Goal: Task Accomplishment & Management: Complete application form

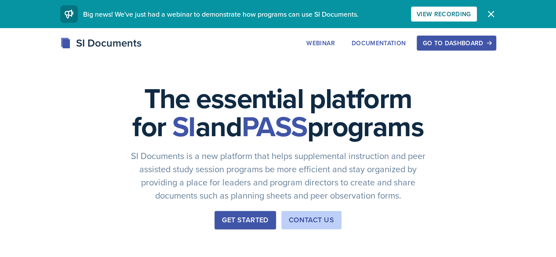
click at [490, 44] on div "Go to Dashboard" at bounding box center [456, 43] width 68 height 7
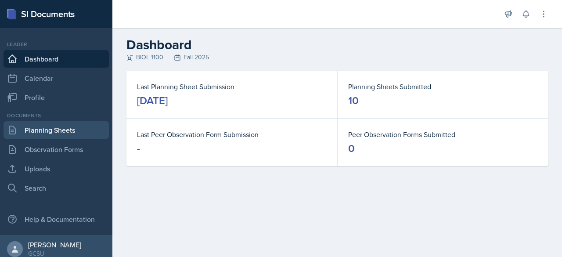
click at [49, 129] on link "Planning Sheets" at bounding box center [56, 130] width 105 height 18
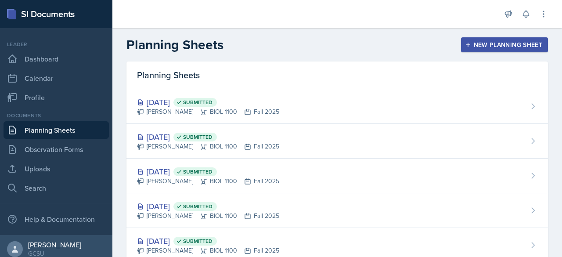
click at [461, 40] on button "New Planning Sheet" at bounding box center [504, 44] width 87 height 15
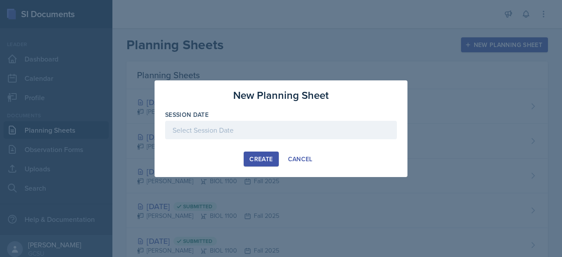
click at [268, 130] on div at bounding box center [281, 130] width 232 height 18
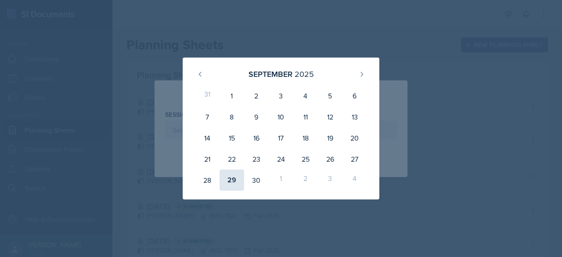
click at [230, 180] on div "29" at bounding box center [232, 180] width 25 height 21
type input "[DATE]"
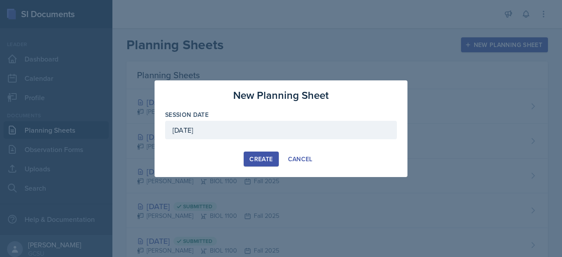
click at [265, 156] on div "Create" at bounding box center [260, 158] width 23 height 7
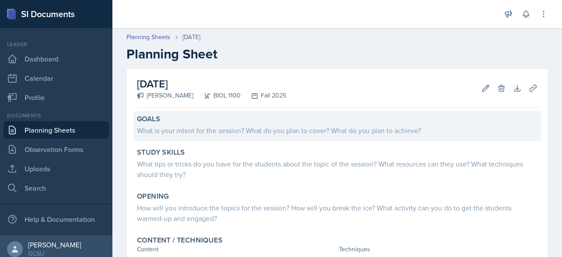
click at [375, 125] on div "What is your intent for the session? What do you plan to cover? What do you pla…" at bounding box center [337, 130] width 401 height 11
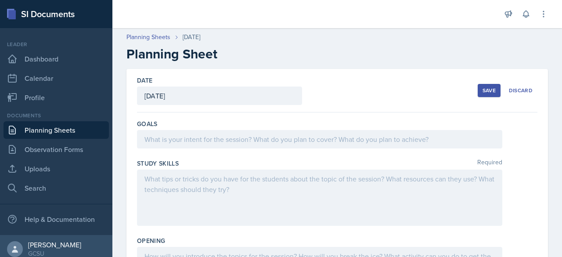
click at [275, 140] on div at bounding box center [319, 139] width 365 height 18
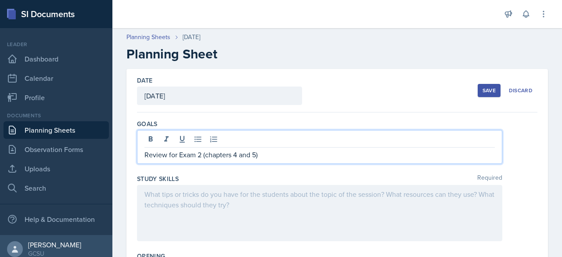
click at [315, 188] on div at bounding box center [319, 213] width 365 height 56
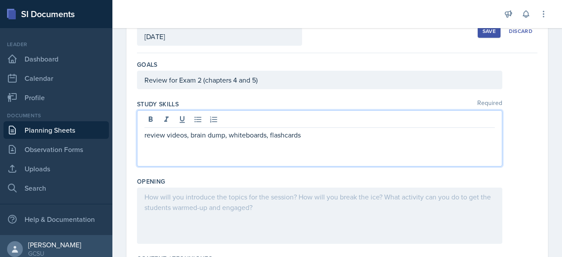
click at [336, 194] on p at bounding box center [319, 196] width 350 height 11
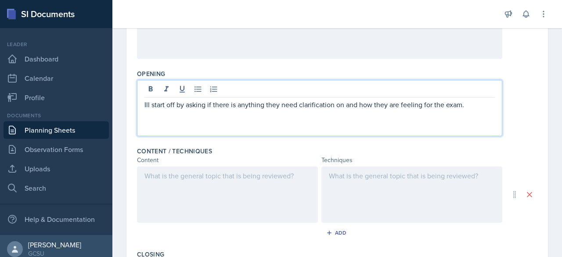
click at [237, 170] on p at bounding box center [227, 175] width 166 height 11
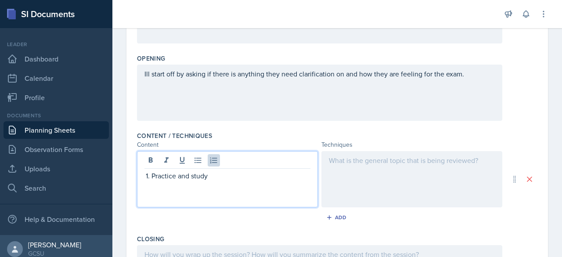
click at [373, 161] on div at bounding box center [411, 179] width 181 height 56
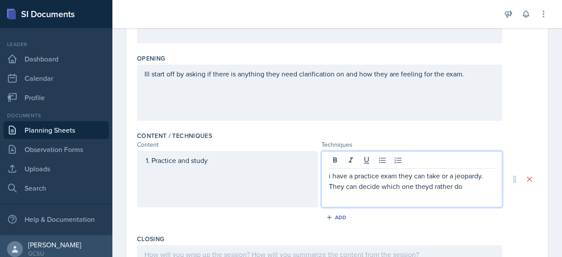
click at [329, 175] on p "i have a practice exam they can take or a jeopardy. They can decide which one t…" at bounding box center [412, 180] width 166 height 21
click at [477, 188] on p "I have a practice exam they can take or a jeopardy. They can decide which one t…" at bounding box center [412, 180] width 166 height 21
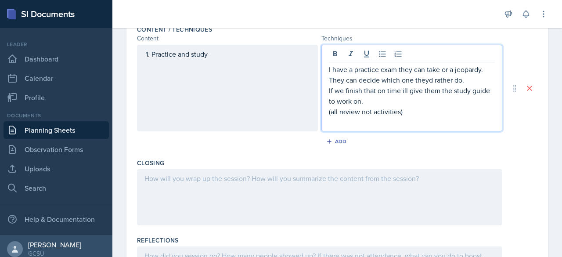
scroll to position [264, 0]
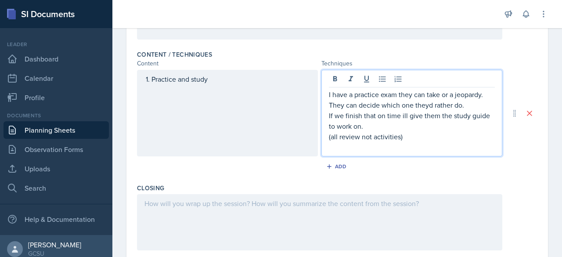
click at [397, 173] on div "Add" at bounding box center [337, 168] width 401 height 17
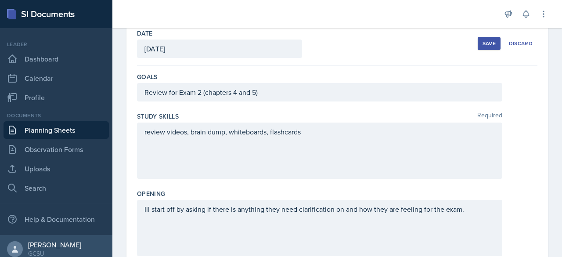
scroll to position [0, 0]
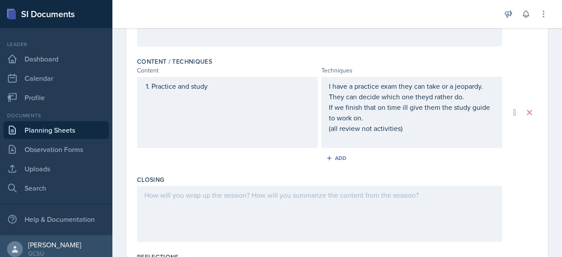
click at [422, 196] on p at bounding box center [319, 195] width 350 height 11
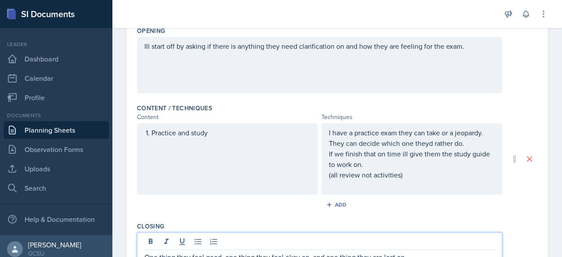
scroll to position [202, 0]
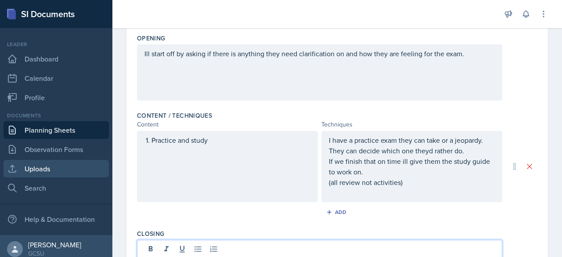
click at [48, 165] on link "Uploads" at bounding box center [56, 169] width 105 height 18
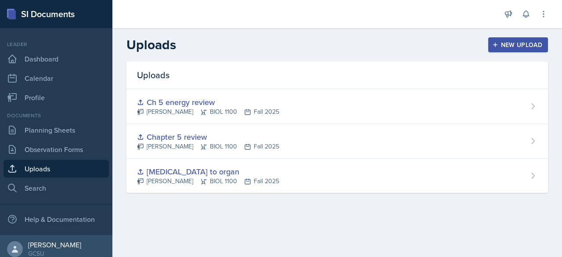
click at [501, 40] on button "New Upload" at bounding box center [518, 44] width 60 height 15
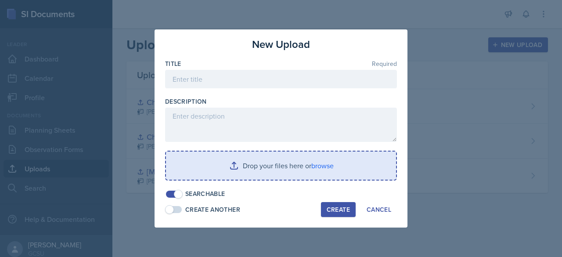
click at [335, 164] on input "file" at bounding box center [281, 166] width 230 height 28
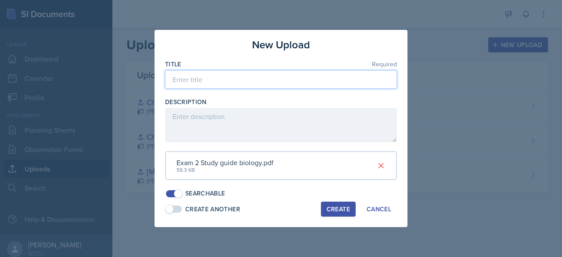
click at [203, 78] on input at bounding box center [281, 79] width 232 height 18
type input "Study guide"
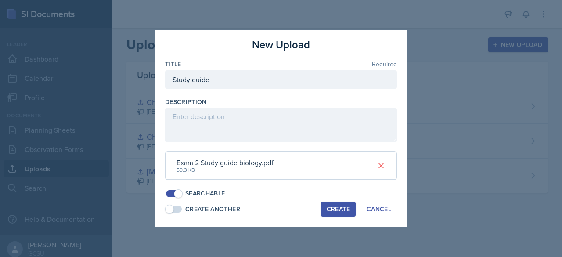
click at [344, 215] on button "Create" at bounding box center [338, 209] width 35 height 15
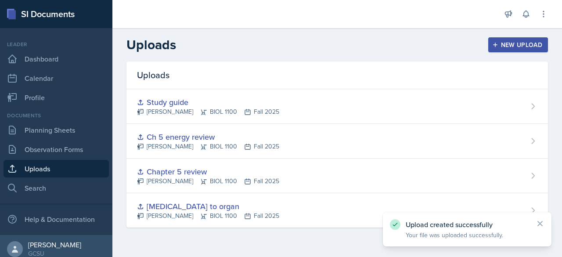
click at [516, 47] on div "New Upload" at bounding box center [518, 44] width 49 height 7
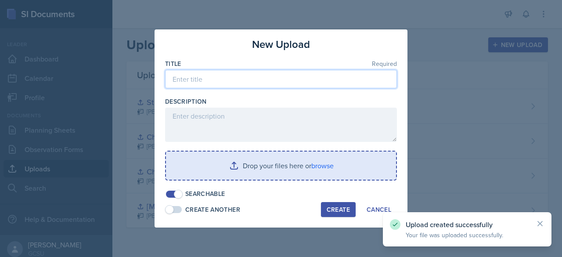
click at [186, 75] on input at bounding box center [281, 79] width 232 height 18
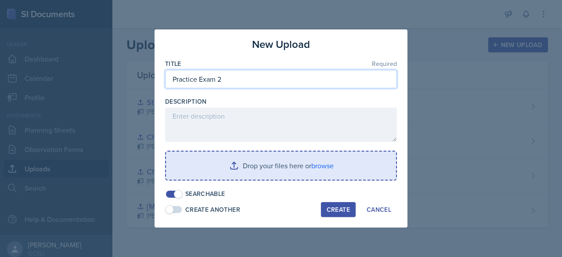
type input "Practice Exam 2"
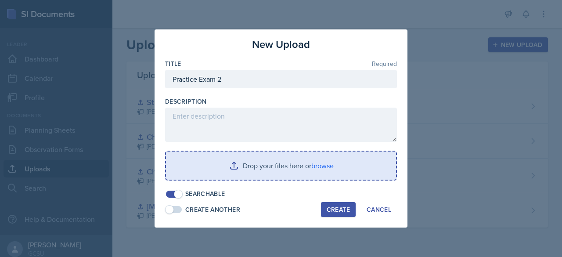
click at [294, 165] on input "file" at bounding box center [281, 166] width 230 height 28
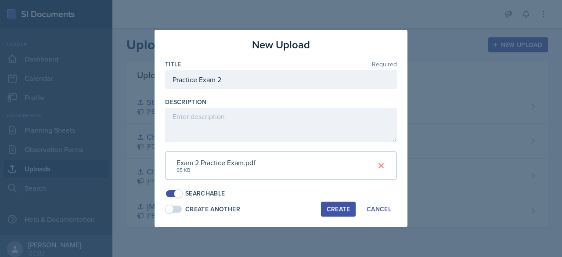
click at [340, 206] on div "Create" at bounding box center [338, 209] width 23 height 7
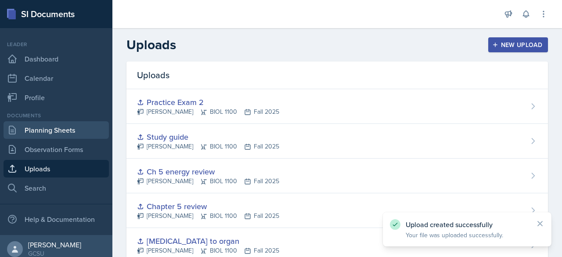
click at [63, 126] on link "Planning Sheets" at bounding box center [56, 130] width 105 height 18
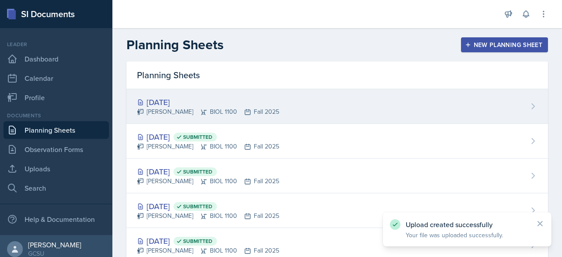
click at [175, 98] on div "[DATE]" at bounding box center [208, 102] width 142 height 12
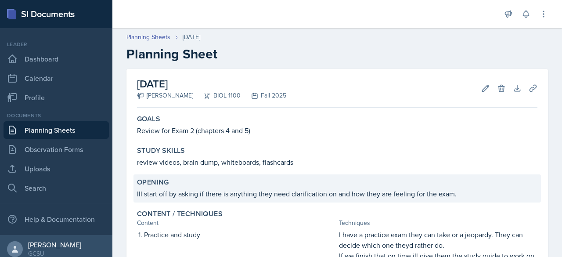
click at [507, 196] on p "Ill start off by asking if there is anything they need clarification on and how…" at bounding box center [337, 193] width 401 height 11
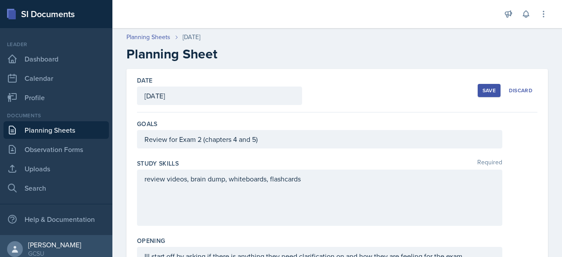
click at [483, 90] on div "Save" at bounding box center [489, 90] width 13 height 7
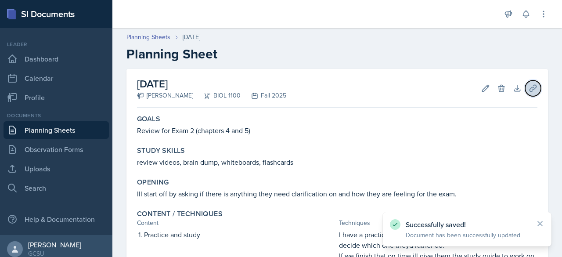
click at [530, 91] on icon at bounding box center [533, 88] width 7 height 7
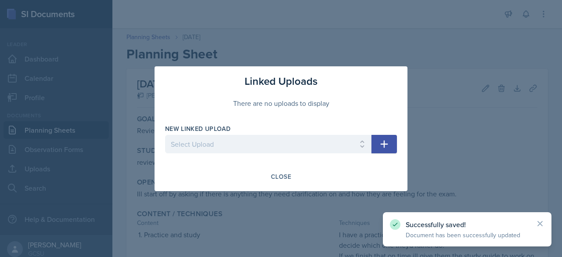
click at [389, 142] on icon "button" at bounding box center [384, 144] width 11 height 11
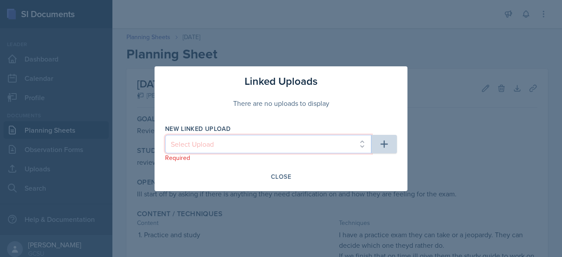
click at [359, 141] on select "Select Upload [MEDICAL_DATA] to organ Chapter 5 review Ch 5 energy review Study…" at bounding box center [268, 144] width 206 height 18
select select "8e7f0b99-bdf1-4aa6-a666-9faa847b09b7"
click at [165, 135] on select "Select Upload [MEDICAL_DATA] to organ Chapter 5 review Ch 5 energy review Study…" at bounding box center [268, 144] width 206 height 18
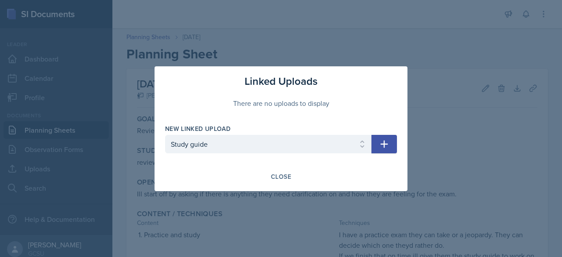
click at [380, 139] on icon "button" at bounding box center [384, 144] width 11 height 11
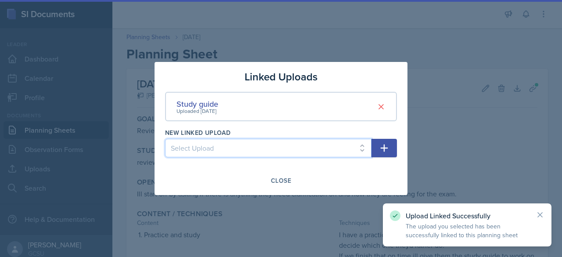
click at [364, 144] on select "Select Upload [MEDICAL_DATA] to organ Chapter 5 review Ch 5 energy review Pract…" at bounding box center [268, 148] width 206 height 18
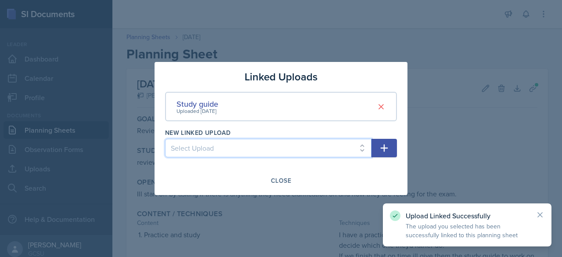
select select "dafc7329-6650-41fd-a6dd-73463ed04326"
click at [165, 139] on select "Select Upload [MEDICAL_DATA] to organ Chapter 5 review Ch 5 energy review Pract…" at bounding box center [268, 148] width 206 height 18
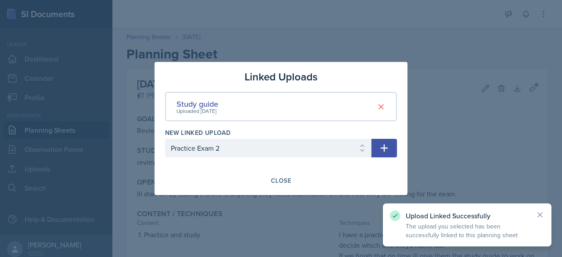
click at [387, 148] on icon "button" at bounding box center [384, 147] width 7 height 7
select select
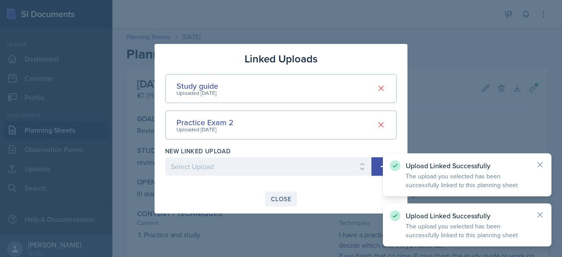
click at [279, 198] on div "Close" at bounding box center [281, 198] width 20 height 7
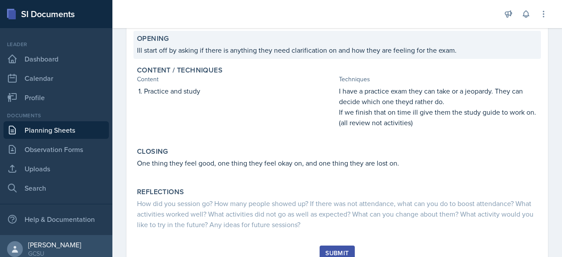
scroll to position [143, 0]
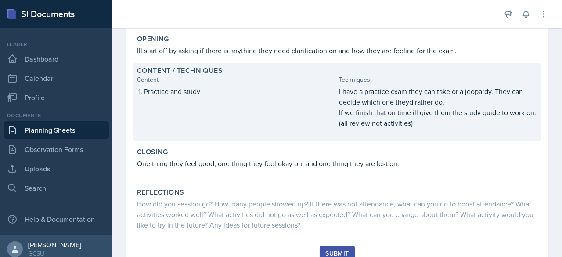
click at [417, 128] on p "(all review not activities)" at bounding box center [438, 123] width 199 height 11
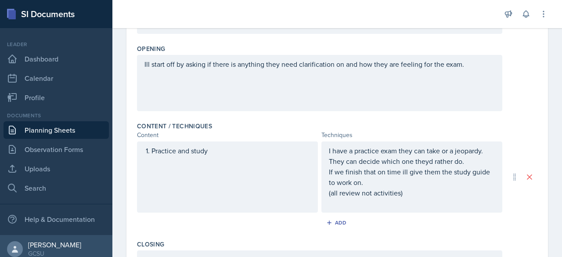
click at [417, 196] on p "(all review not activities)" at bounding box center [412, 193] width 166 height 11
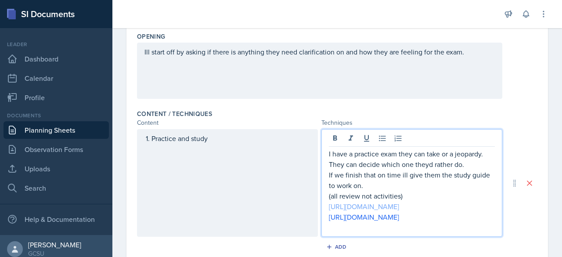
scroll to position [0, 0]
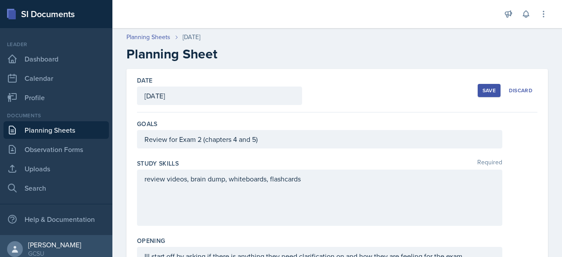
click at [483, 90] on div "Save" at bounding box center [489, 90] width 13 height 7
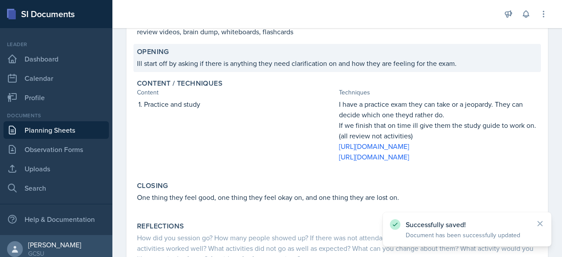
scroll to position [210, 0]
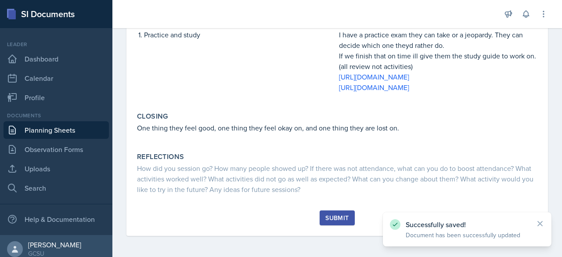
click at [338, 220] on div "Submit" at bounding box center [336, 217] width 23 height 7
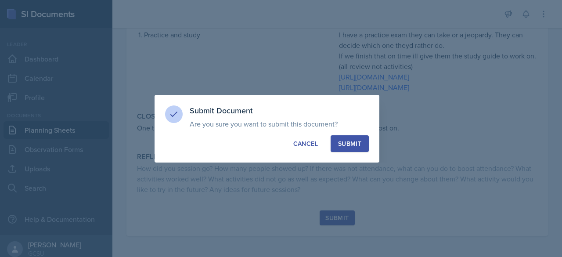
click at [365, 143] on button "Submit" at bounding box center [350, 143] width 38 height 17
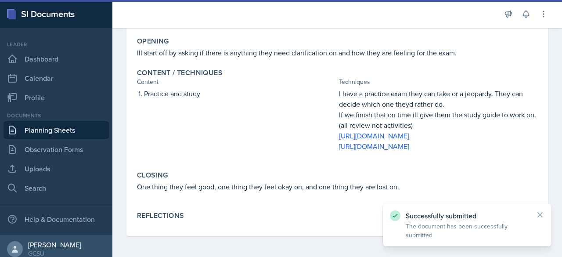
scroll to position [151, 0]
